Goal: Information Seeking & Learning: Learn about a topic

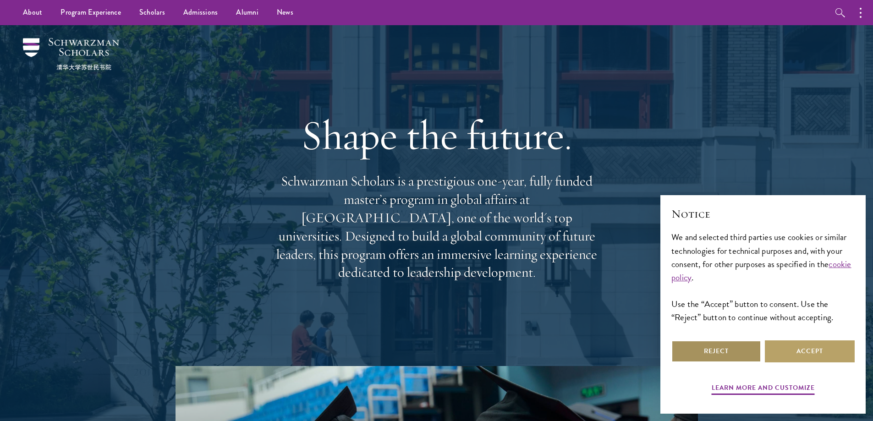
click at [716, 346] on button "Reject" at bounding box center [717, 352] width 90 height 22
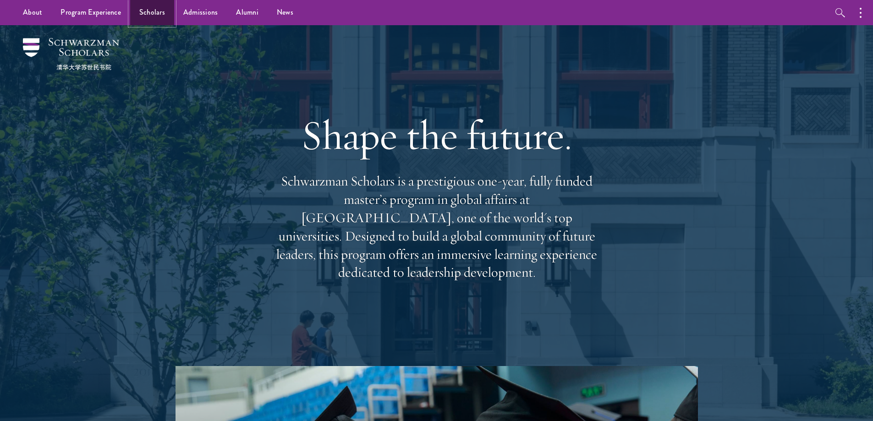
click at [157, 15] on link "Scholars" at bounding box center [152, 12] width 44 height 25
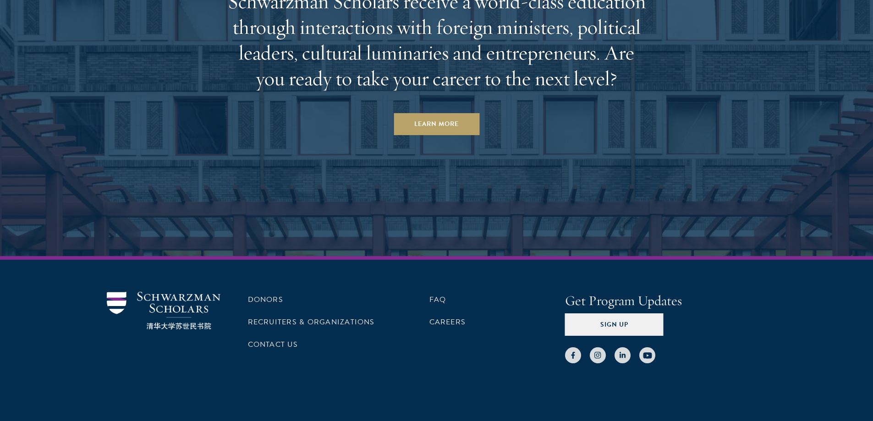
scroll to position [2878, 0]
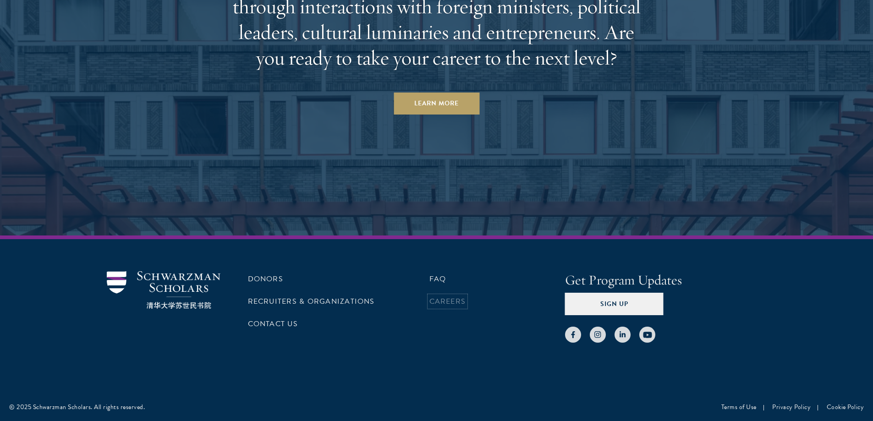
click at [449, 304] on link "Careers" at bounding box center [448, 301] width 37 height 11
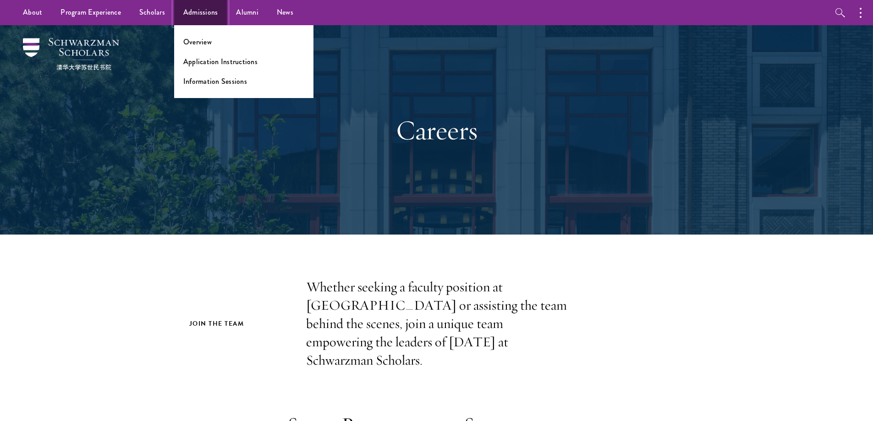
click at [213, 12] on link "Admissions" at bounding box center [200, 12] width 53 height 25
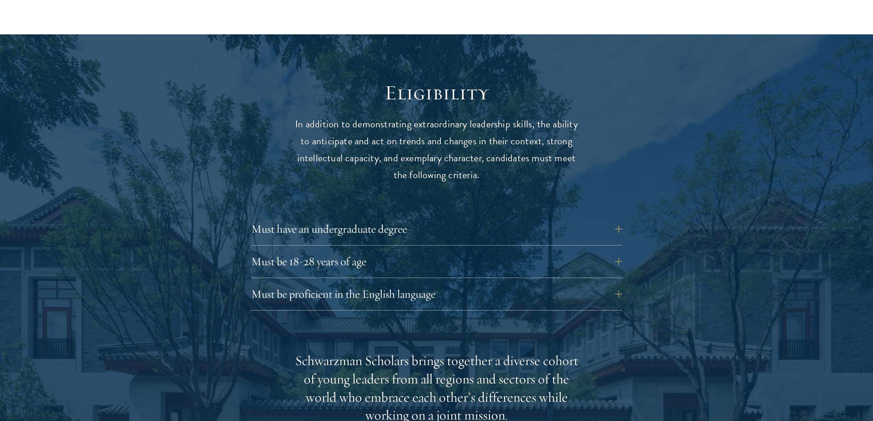
scroll to position [1145, 0]
click at [310, 283] on button "Must be proficient in the English language" at bounding box center [443, 294] width 371 height 22
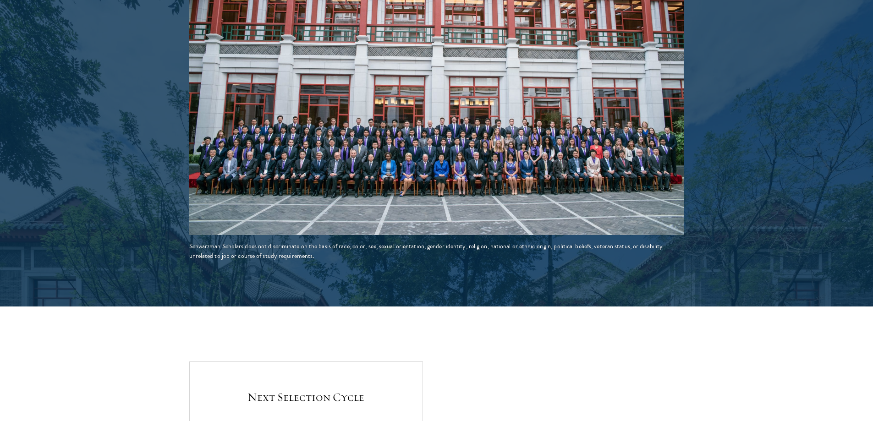
scroll to position [1873, 0]
